Goal: Task Accomplishment & Management: Manage account settings

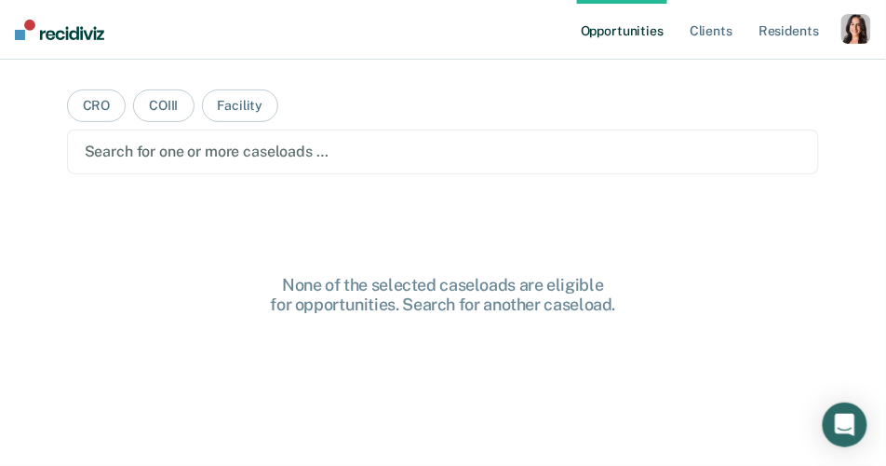
click at [858, 15] on div "button" at bounding box center [857, 29] width 30 height 30
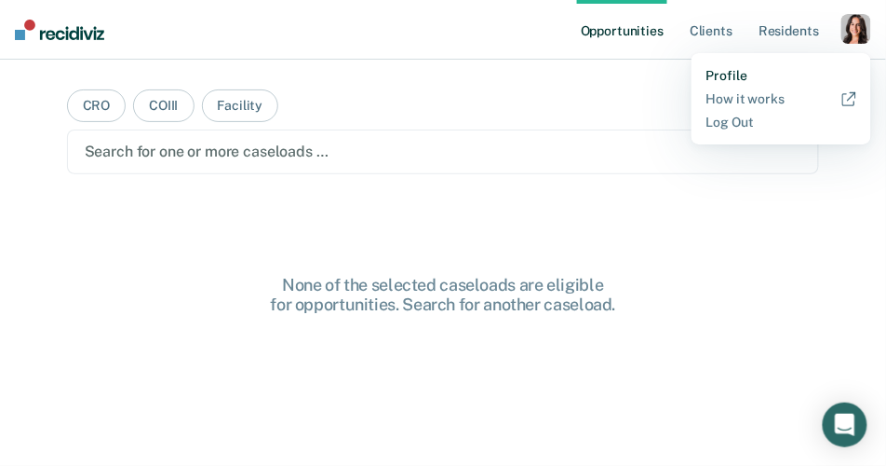
click at [732, 69] on link "Profile" at bounding box center [782, 76] width 150 height 16
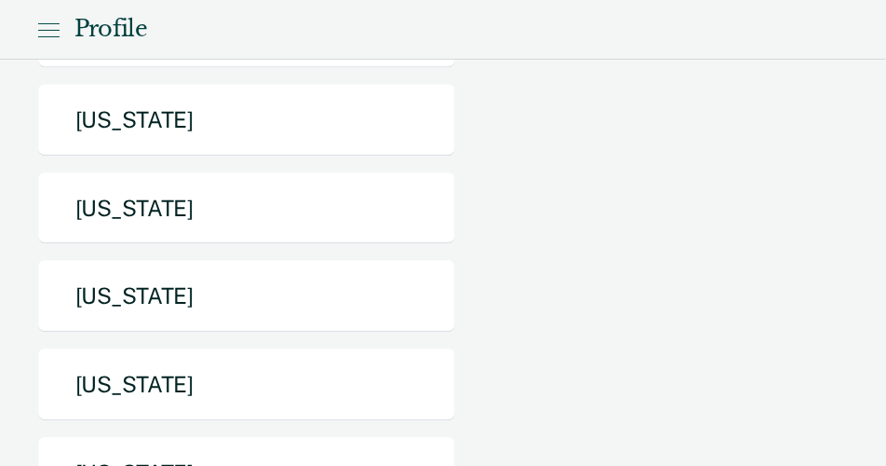
scroll to position [654, 0]
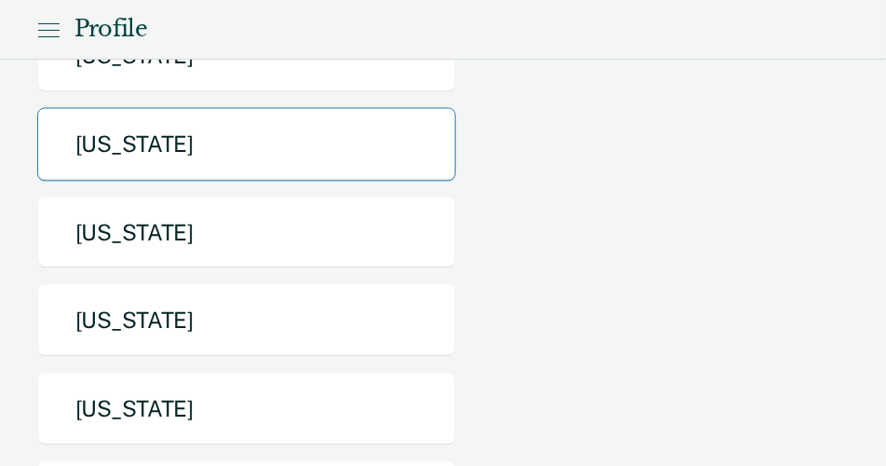
click at [306, 142] on button "[US_STATE]" at bounding box center [246, 145] width 419 height 74
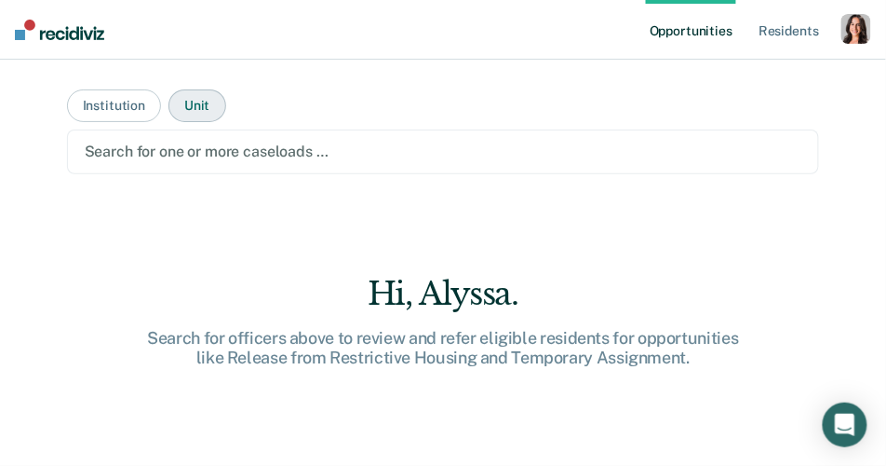
click at [205, 97] on button "Unit" at bounding box center [197, 105] width 57 height 33
click at [207, 141] on div at bounding box center [444, 151] width 718 height 21
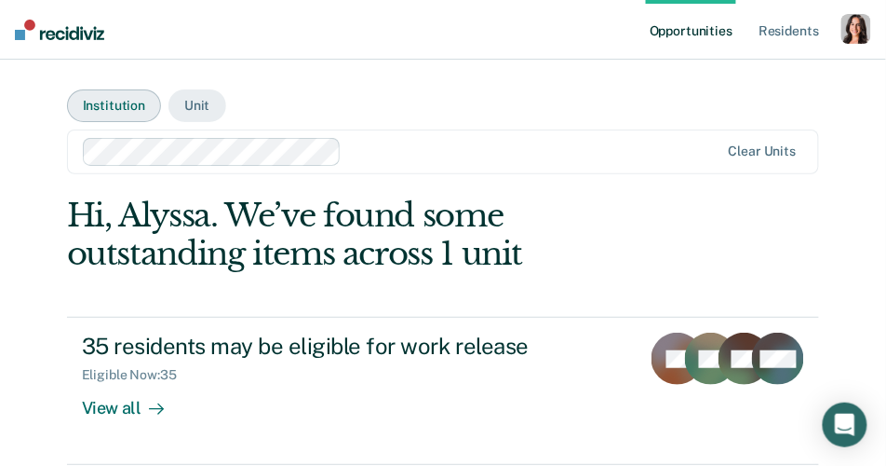
click at [109, 107] on button "Institution" at bounding box center [114, 105] width 94 height 33
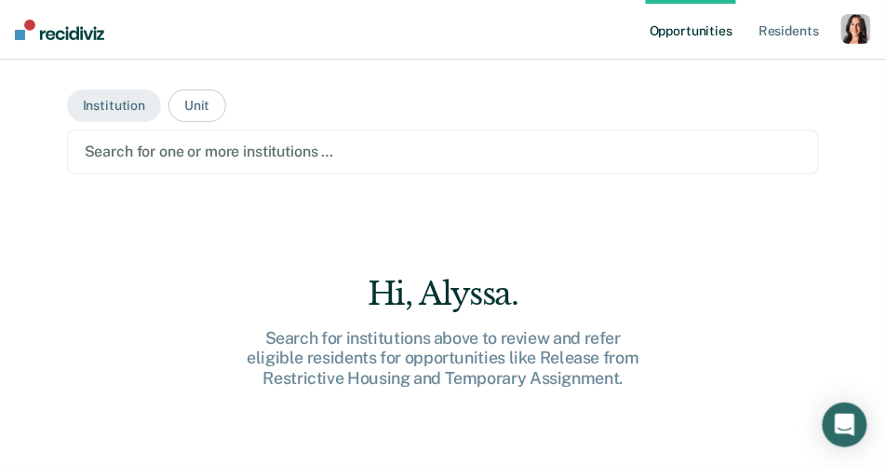
click at [161, 142] on div at bounding box center [444, 151] width 718 height 21
click at [196, 109] on button "Unit" at bounding box center [197, 105] width 57 height 33
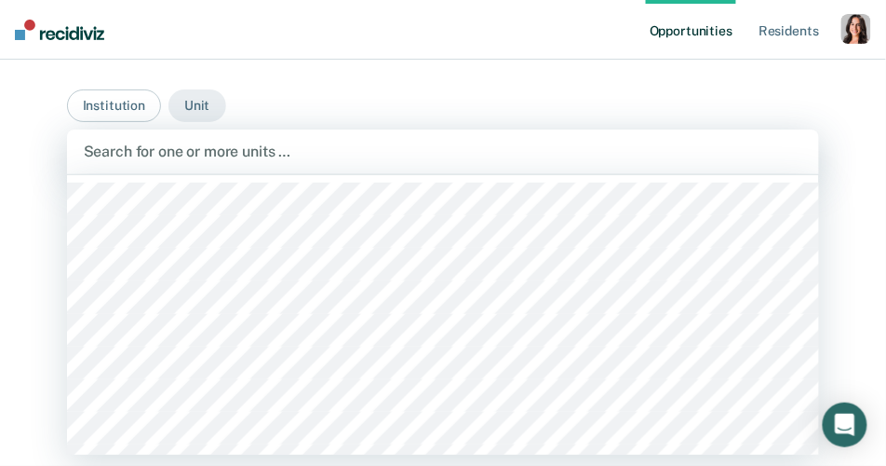
click at [205, 166] on div "Search for one or more units …" at bounding box center [443, 151] width 753 height 45
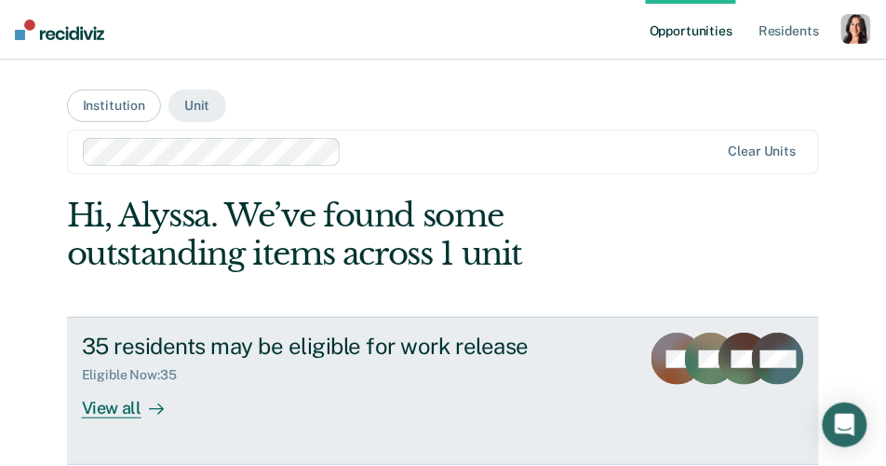
click at [133, 410] on div "View all" at bounding box center [134, 401] width 104 height 36
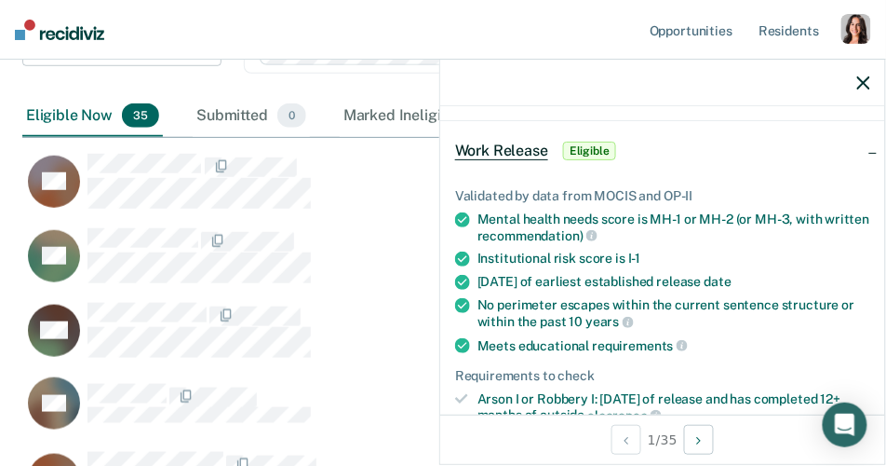
scroll to position [67, 0]
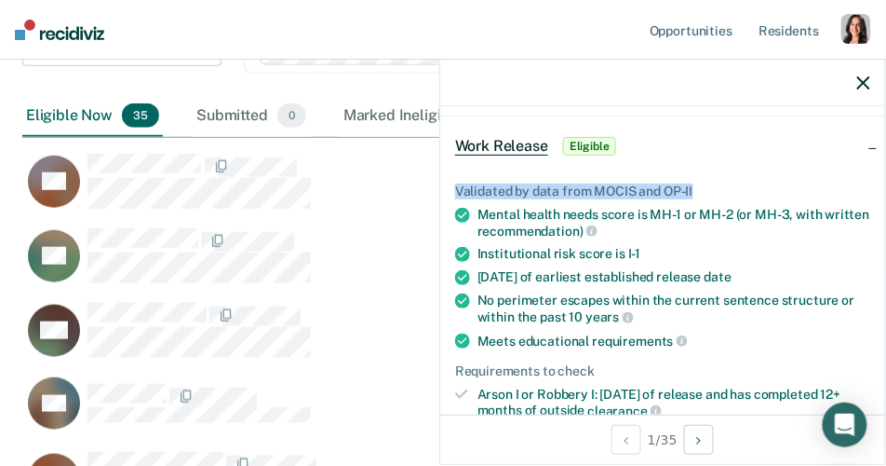
drag, startPoint x: 463, startPoint y: 183, endPoint x: 767, endPoint y: 183, distance: 304.5
click at [767, 183] on div "Validated by data from MOCIS and OP-II Mental health needs score is MH-1 or MH-…" at bounding box center [662, 452] width 445 height 596
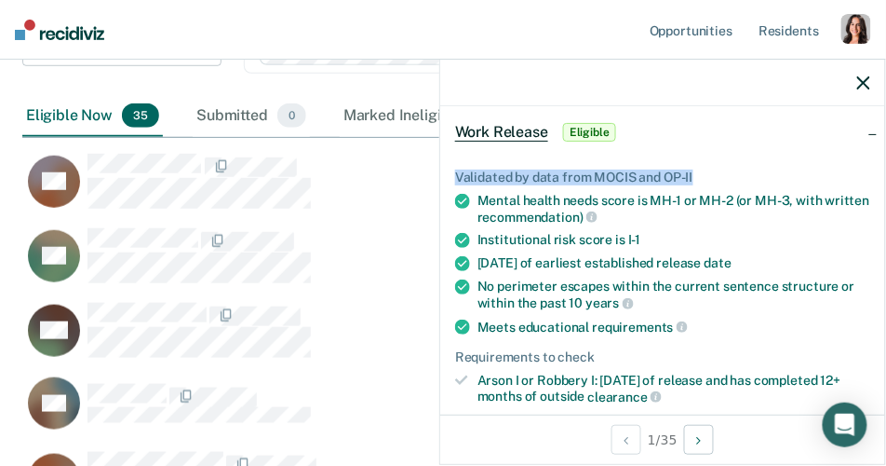
scroll to position [69, 0]
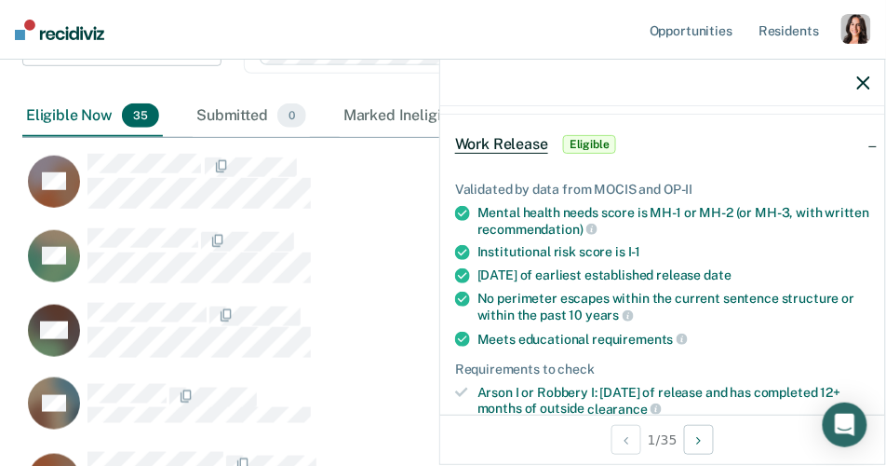
click at [696, 324] on ul "Validated by data from MOCIS and OP-II Mental health needs score is MH-1 or MH-…" at bounding box center [662, 409] width 415 height 454
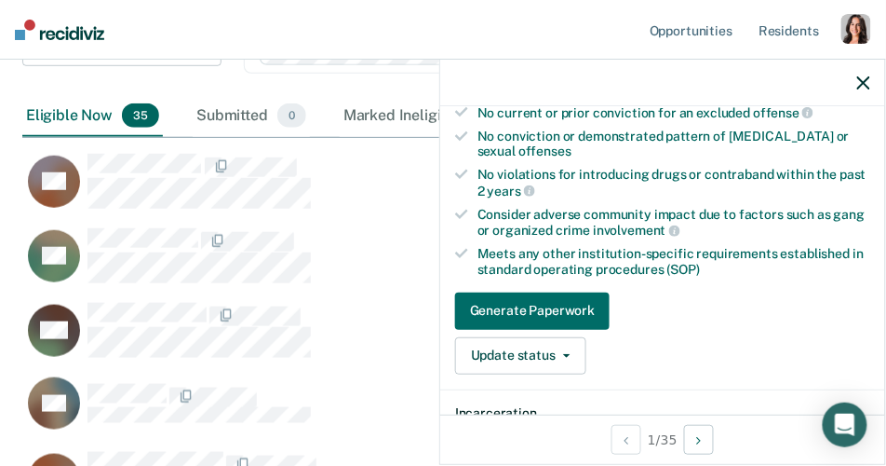
scroll to position [426, 0]
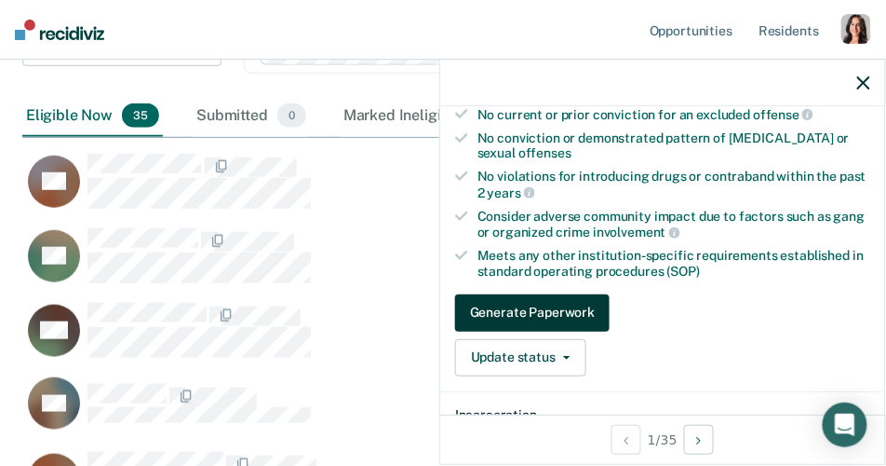
click at [512, 304] on button "Generate Paperwork" at bounding box center [532, 312] width 155 height 37
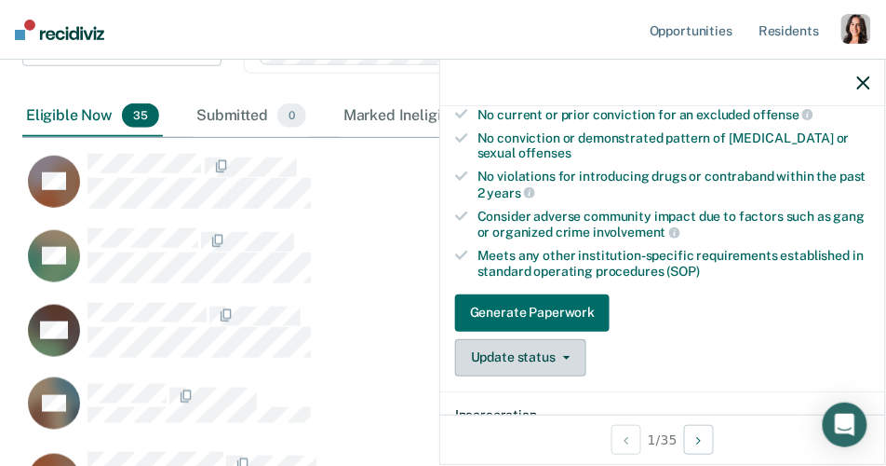
click at [539, 354] on button "Update status" at bounding box center [520, 357] width 131 height 37
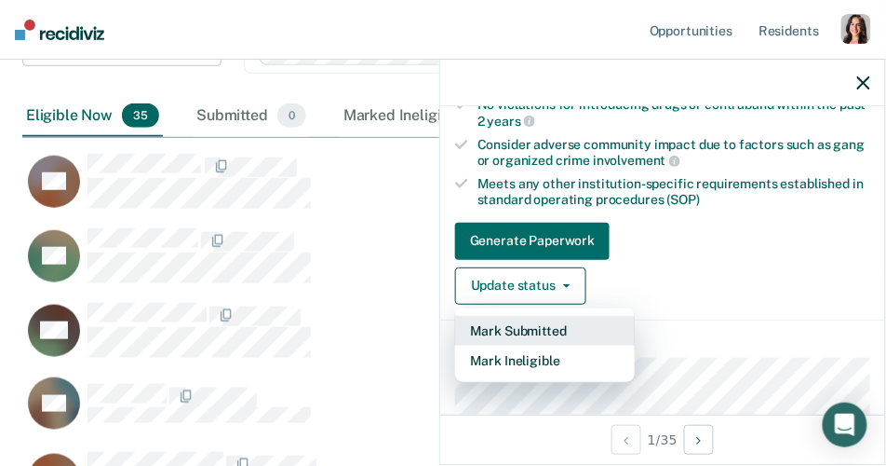
scroll to position [503, 0]
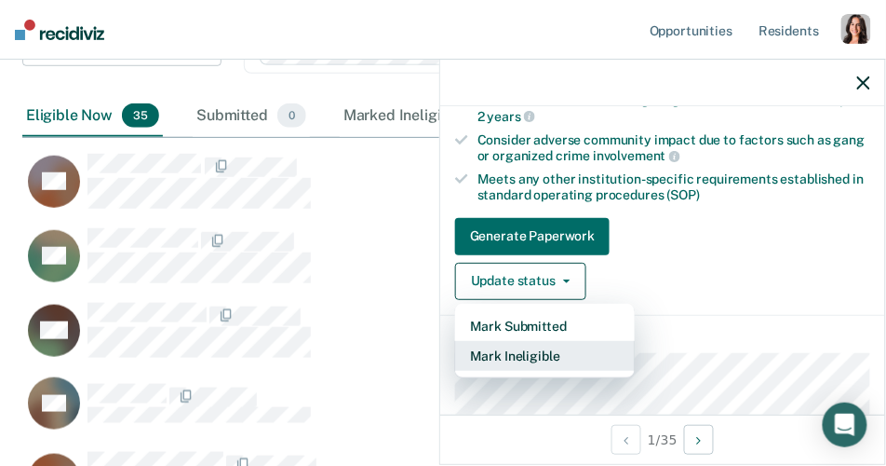
click at [539, 347] on button "Mark Ineligible" at bounding box center [545, 356] width 180 height 30
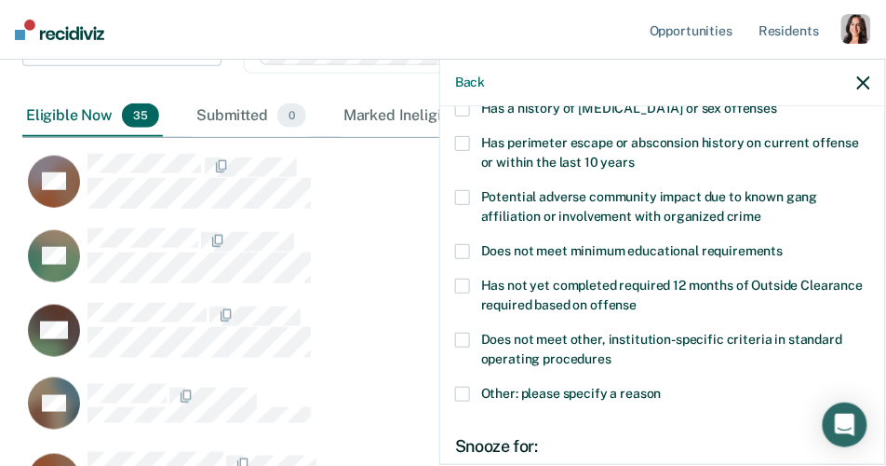
scroll to position [361, 0]
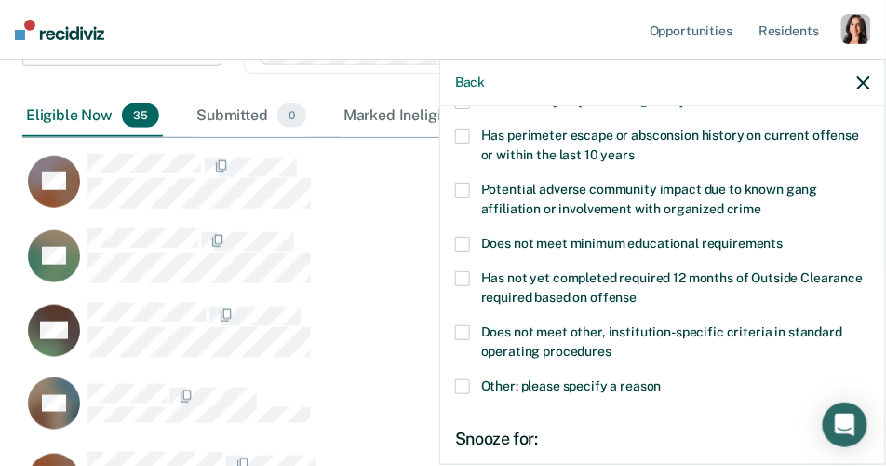
click at [615, 397] on div "Other: please specify a reason" at bounding box center [662, 396] width 415 height 34
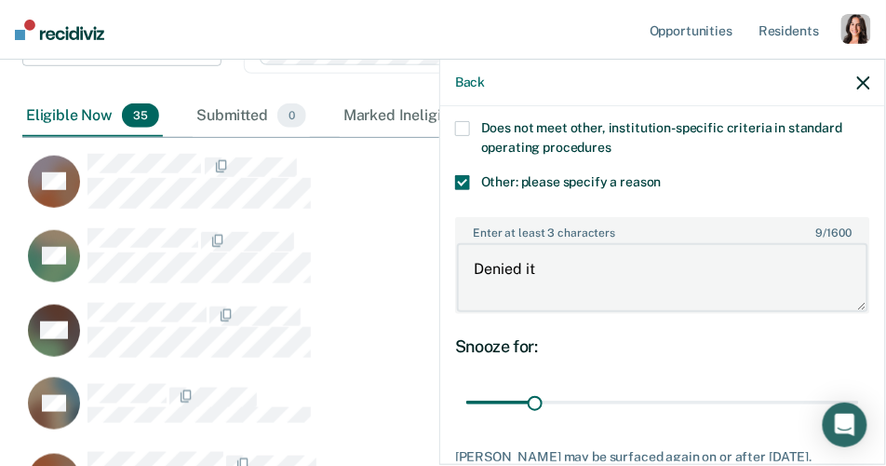
scroll to position [566, 0]
type textarea "Denied it"
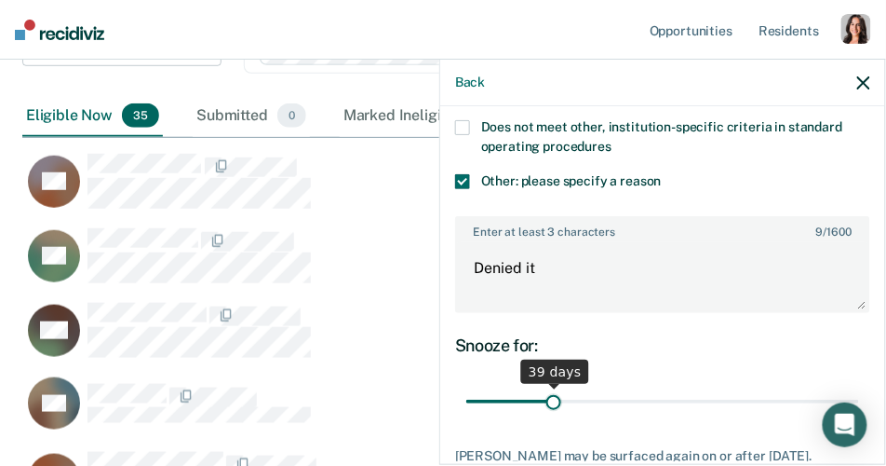
drag, startPoint x: 534, startPoint y: 396, endPoint x: 555, endPoint y: 371, distance: 33.0
click at [555, 385] on input "range" at bounding box center [662, 401] width 393 height 33
click at [539, 265] on textarea "Denied it" at bounding box center [663, 276] width 412 height 69
drag, startPoint x: 553, startPoint y: 402, endPoint x: 599, endPoint y: 392, distance: 46.8
type input "60"
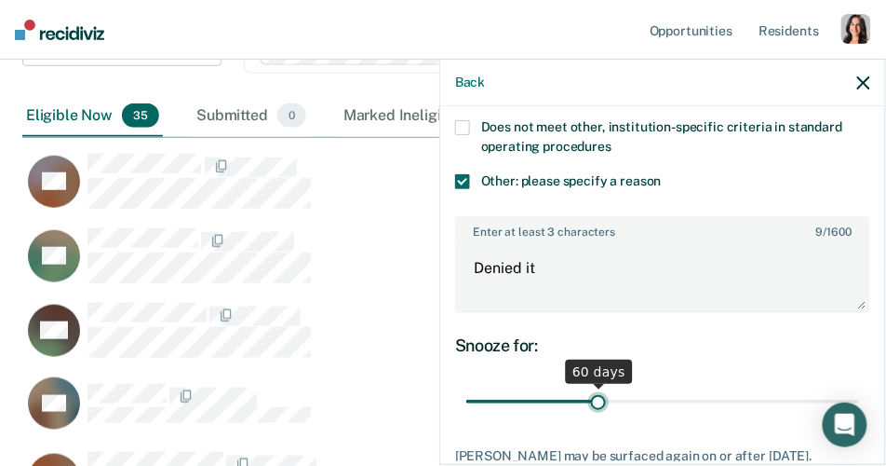
click at [599, 392] on input "range" at bounding box center [662, 401] width 393 height 33
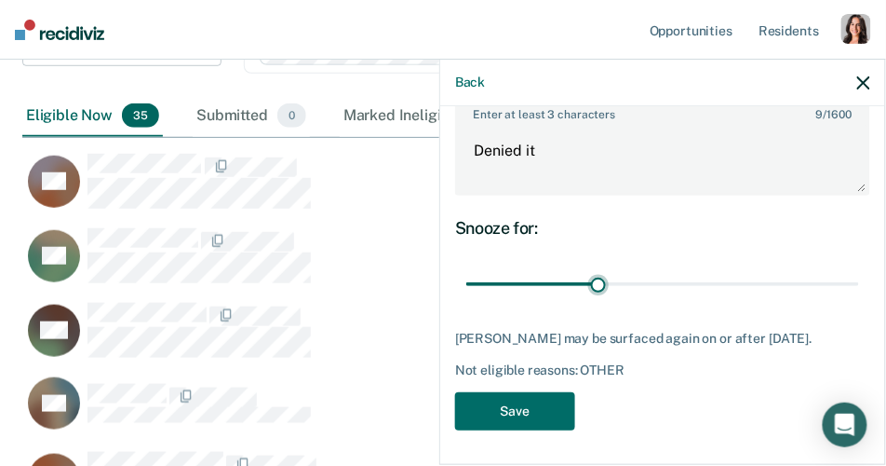
scroll to position [681, 0]
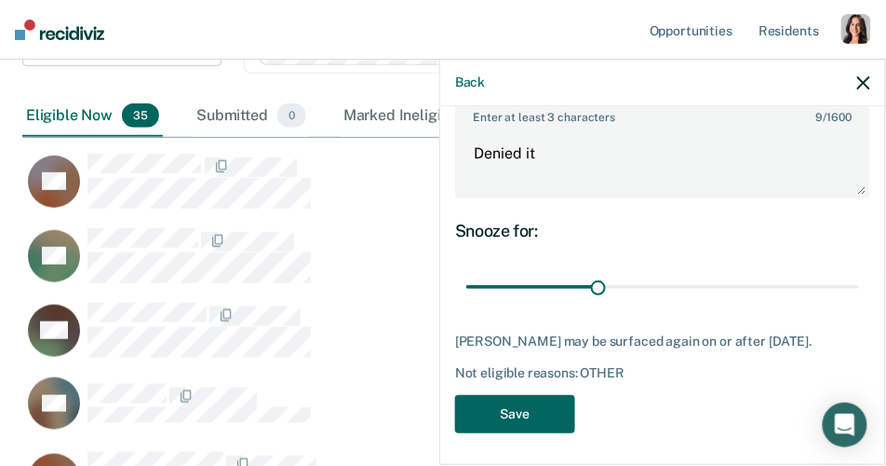
click at [542, 410] on button "Save" at bounding box center [515, 414] width 120 height 38
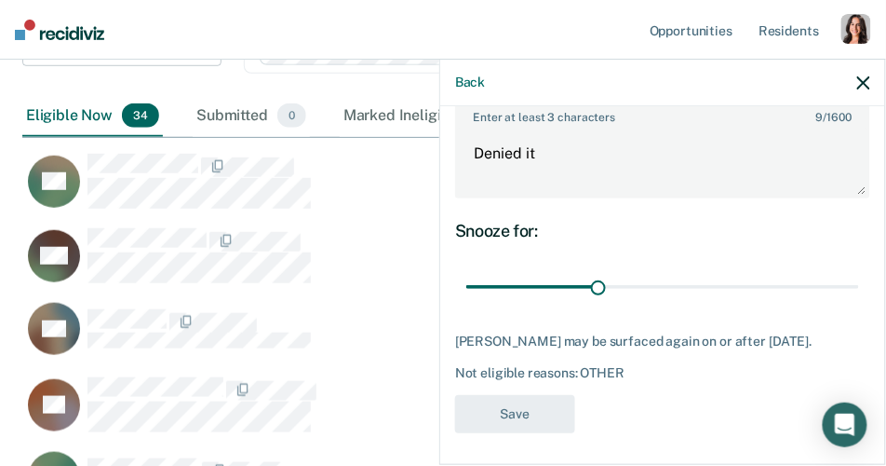
scroll to position [2753, 842]
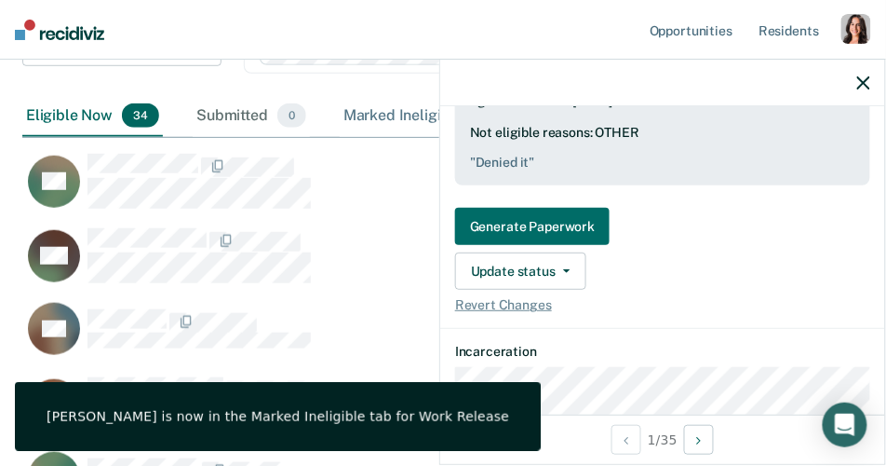
click at [380, 112] on div "Marked Ineligible 1" at bounding box center [422, 116] width 164 height 41
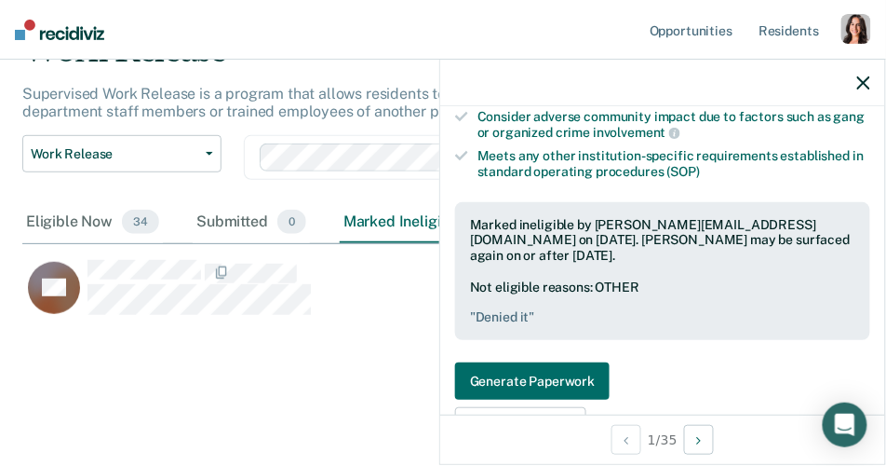
scroll to position [522, 0]
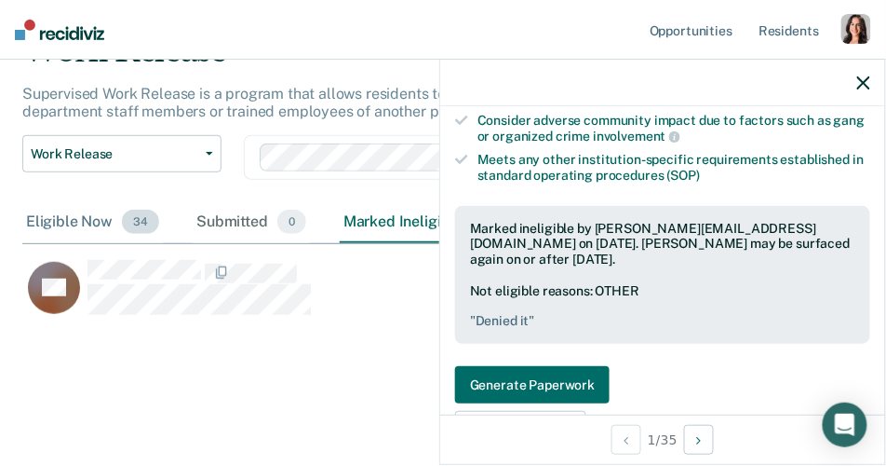
click at [69, 217] on div "Eligible Now 34" at bounding box center [92, 222] width 141 height 41
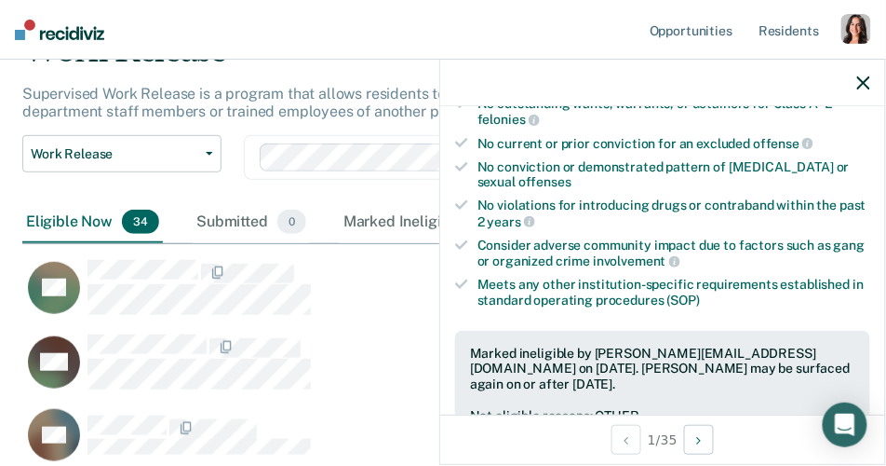
scroll to position [262, 0]
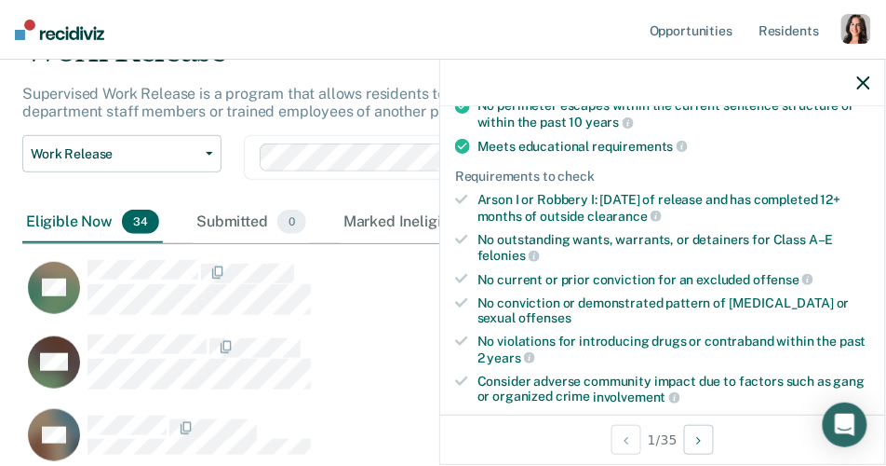
click at [862, 83] on icon "button" at bounding box center [864, 82] width 13 height 13
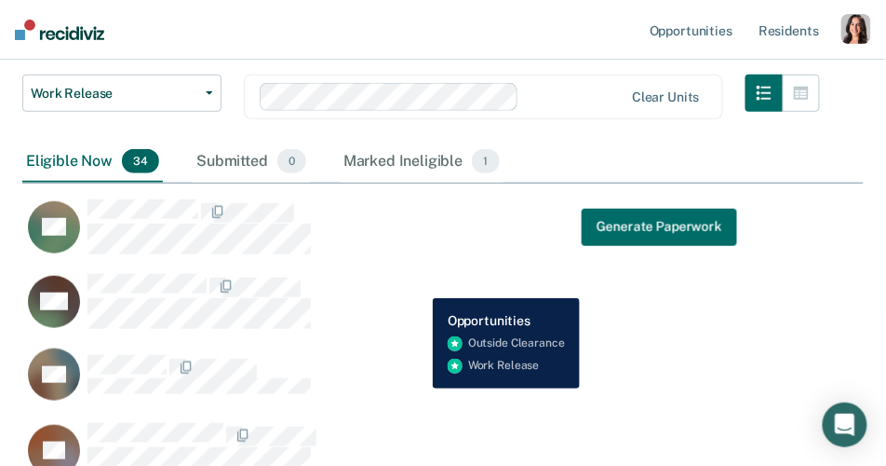
scroll to position [155, 0]
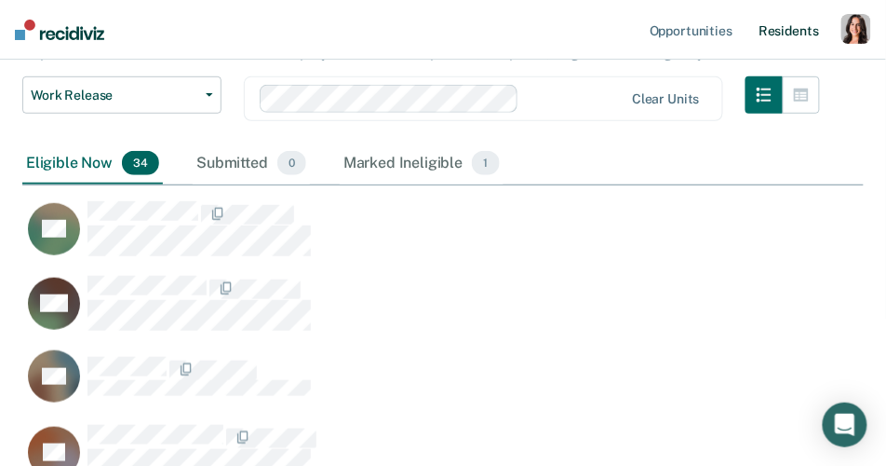
click at [800, 27] on link "Resident s" at bounding box center [789, 30] width 68 height 60
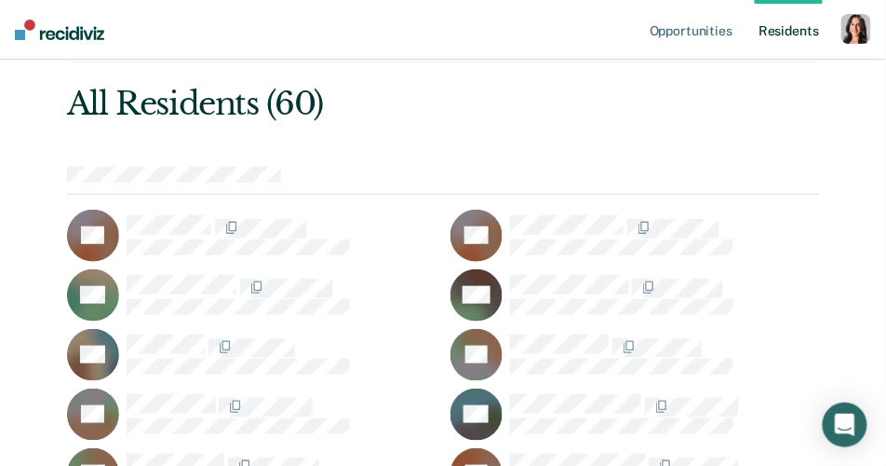
scroll to position [158, 0]
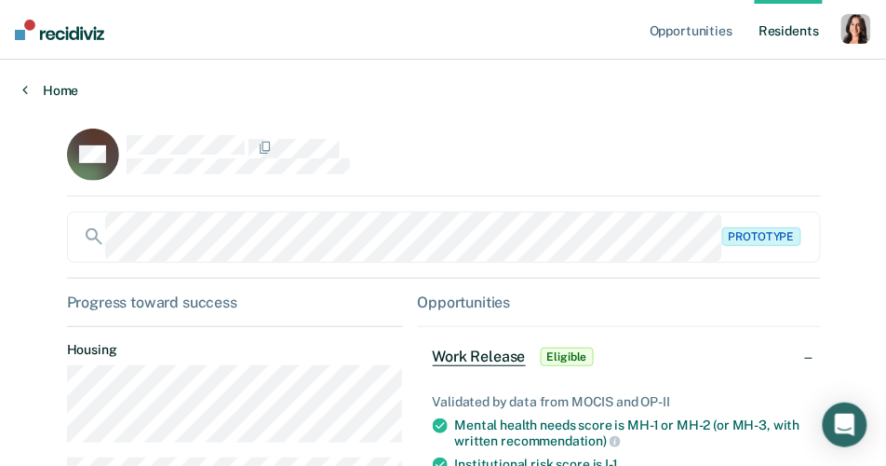
click at [37, 97] on link "Home" at bounding box center [443, 90] width 842 height 17
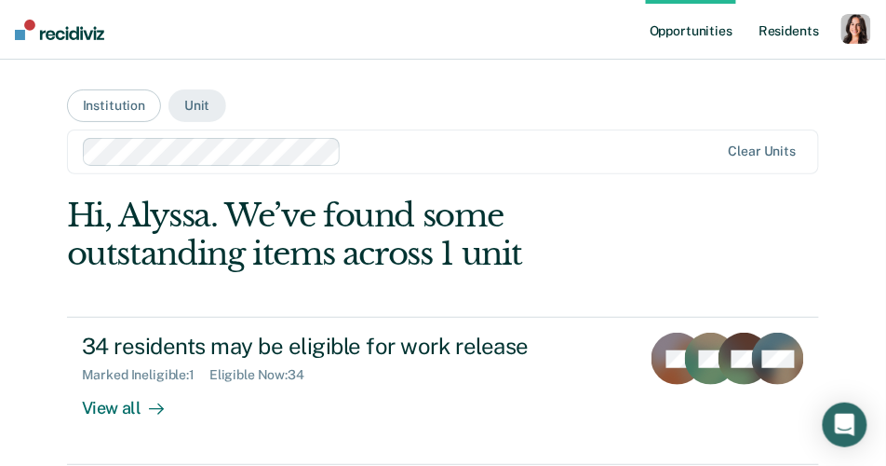
click at [785, 34] on link "Resident s" at bounding box center [789, 30] width 68 height 60
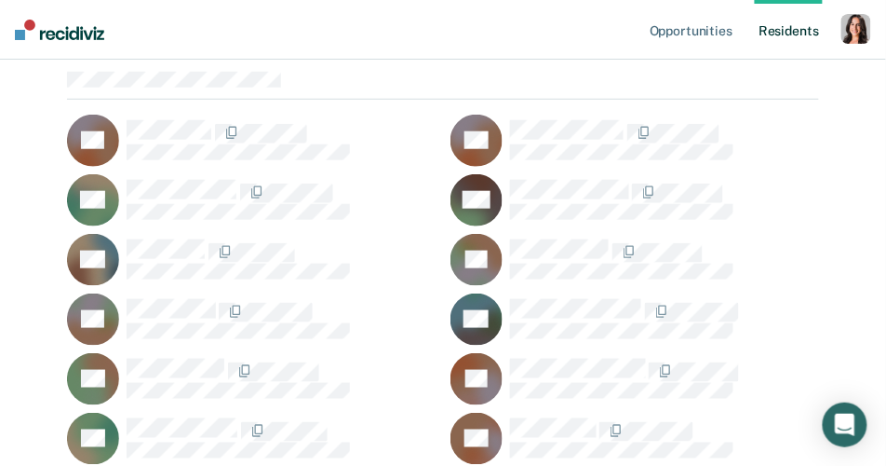
scroll to position [635, 0]
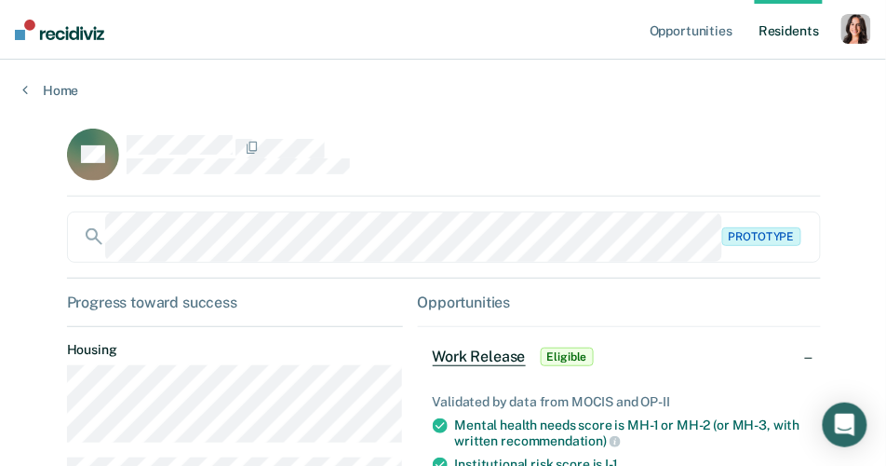
click at [811, 26] on link "Resident s" at bounding box center [789, 30] width 68 height 60
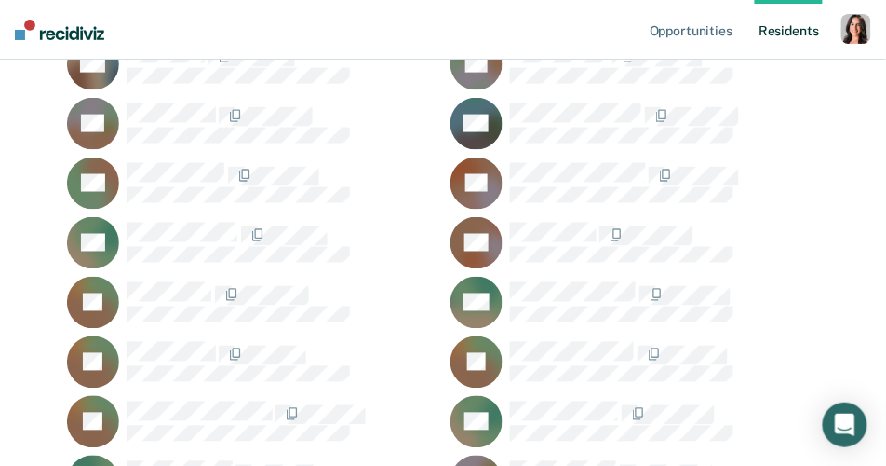
scroll to position [840, 0]
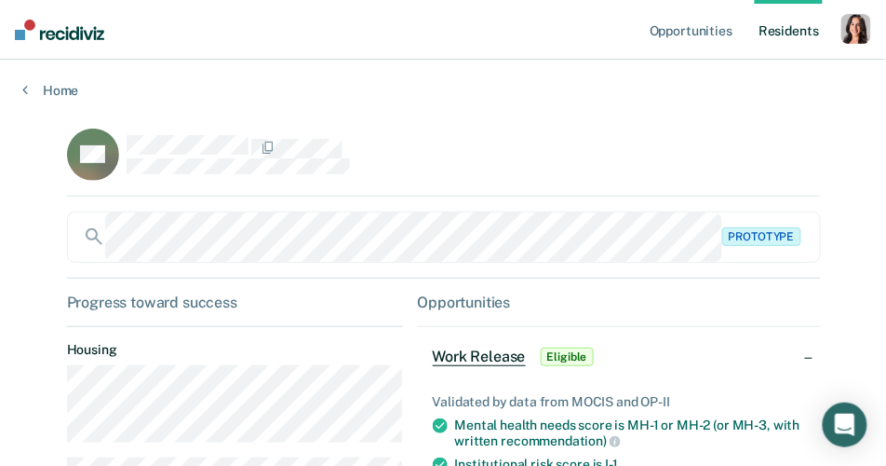
scroll to position [52, 0]
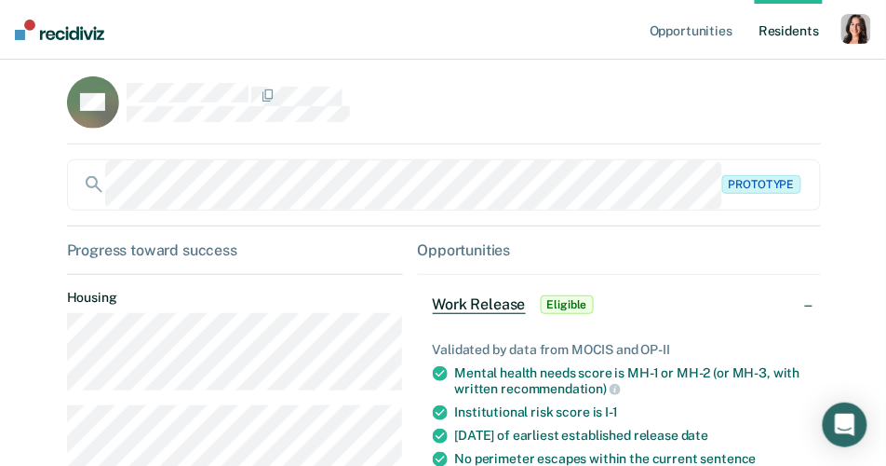
click at [791, 34] on link "Resident s" at bounding box center [789, 30] width 68 height 60
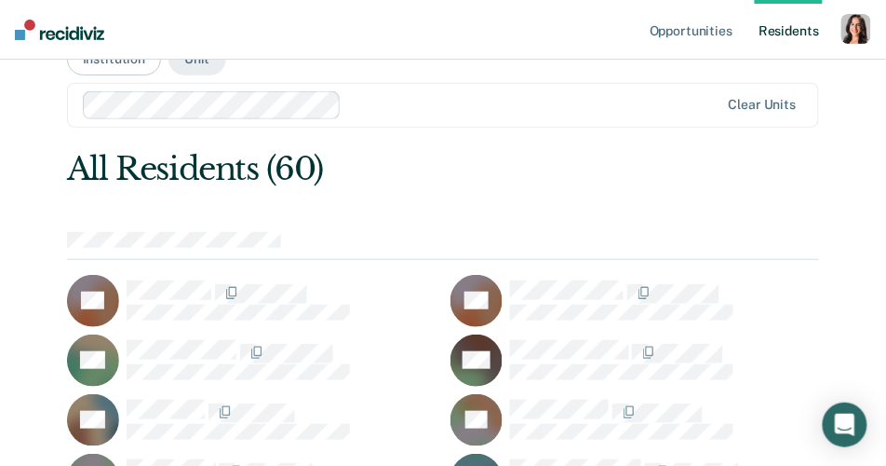
scroll to position [110, 0]
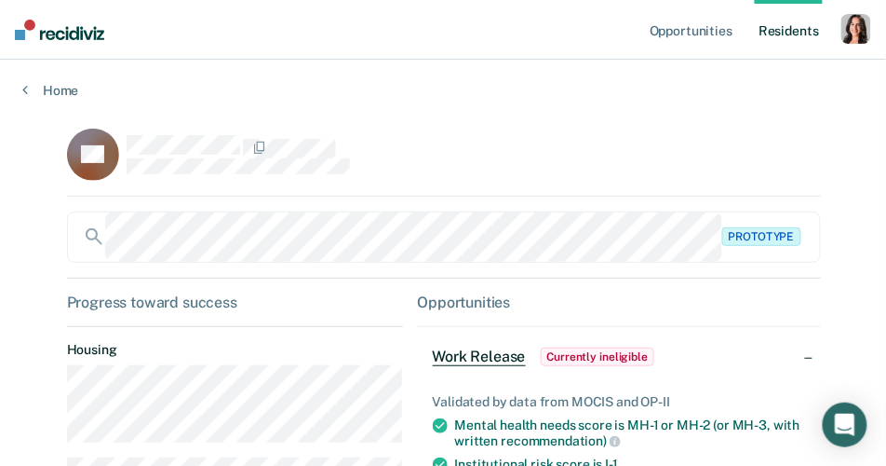
click at [854, 31] on div "button" at bounding box center [857, 29] width 30 height 30
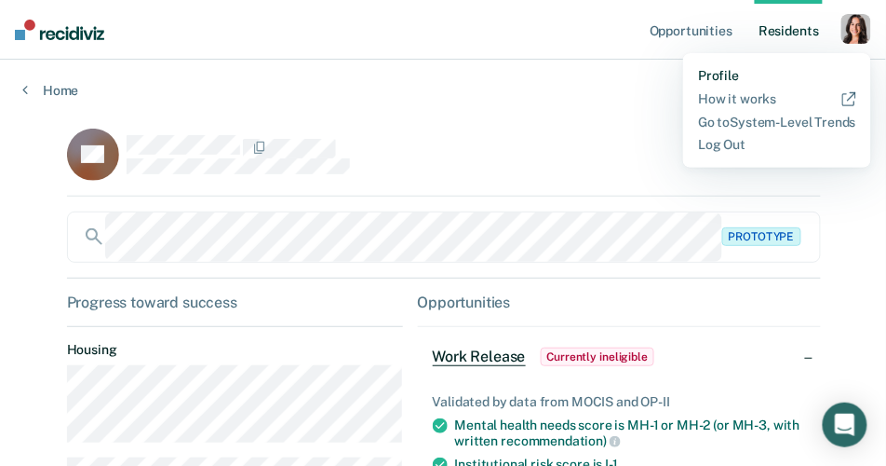
click at [724, 73] on link "Profile" at bounding box center [777, 76] width 158 height 16
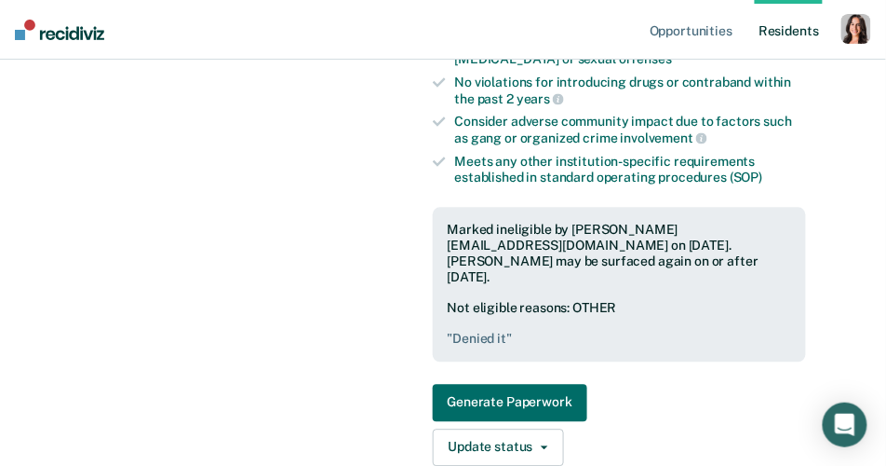
scroll to position [629, 0]
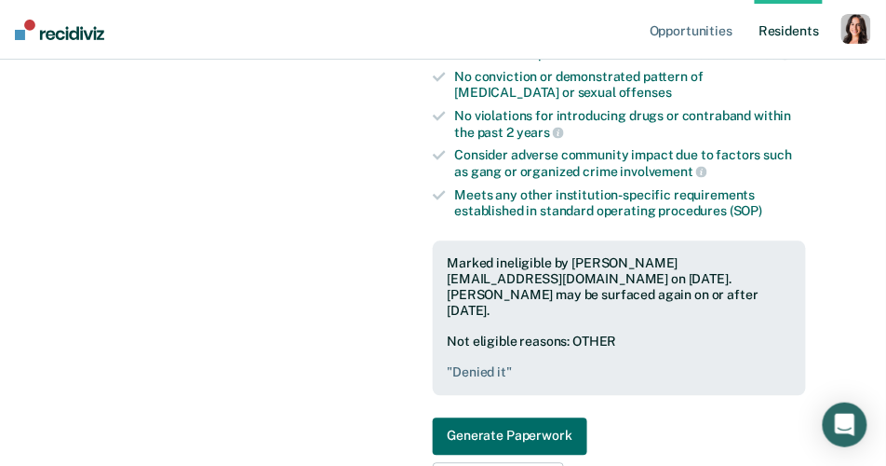
click at [780, 27] on link "Resident s" at bounding box center [789, 30] width 68 height 60
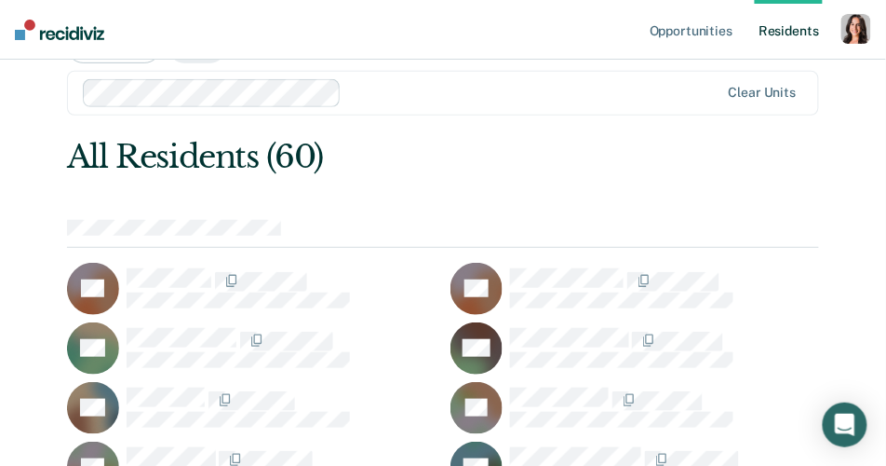
scroll to position [653, 0]
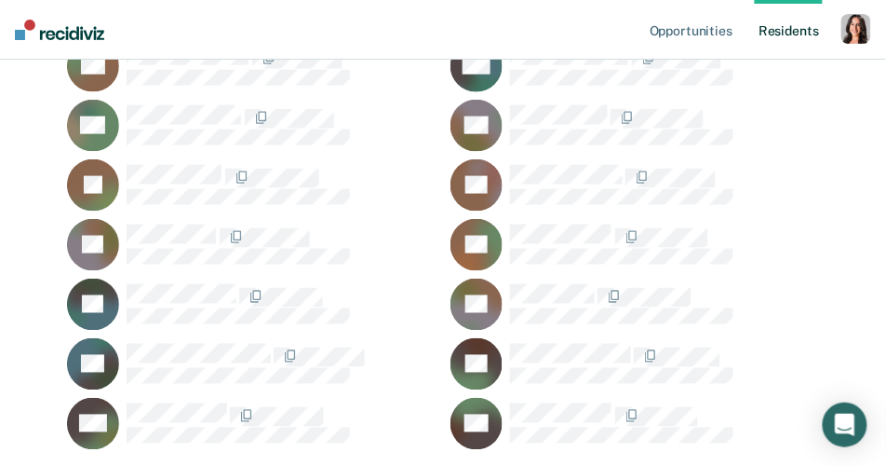
scroll to position [1745, 0]
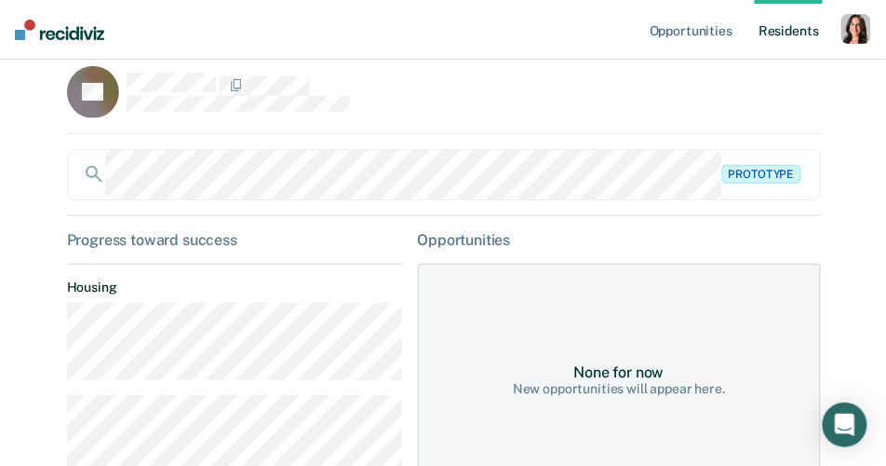
scroll to position [64, 0]
